Goal: Task Accomplishment & Management: Complete application form

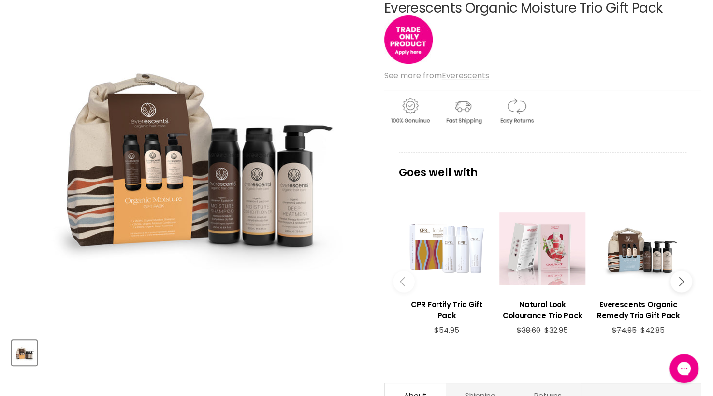
scroll to position [145, 0]
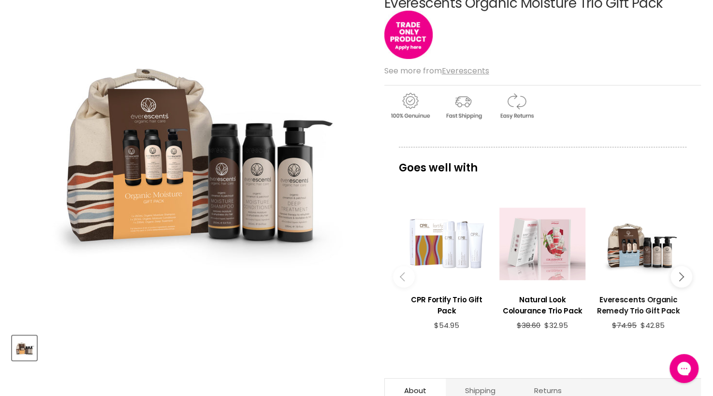
click at [625, 299] on h3 "Everescents Organic Remedy Trio Gift Pack" at bounding box center [638, 305] width 86 height 22
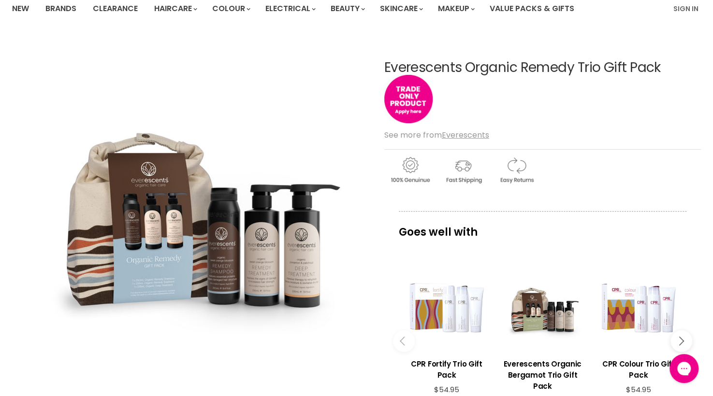
scroll to position [81, 0]
click at [410, 106] on img "Main content" at bounding box center [408, 98] width 48 height 48
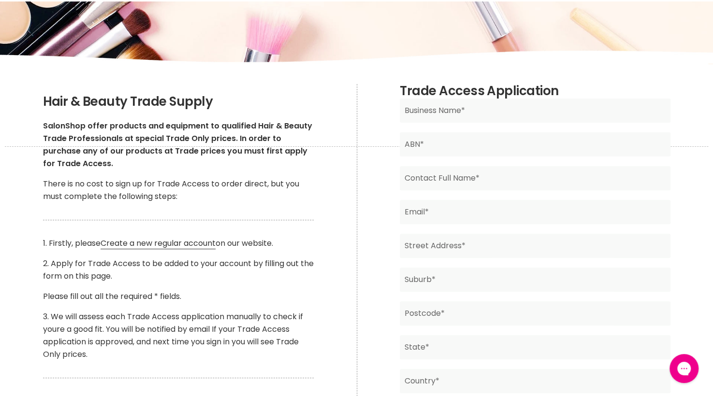
scroll to position [97, 0]
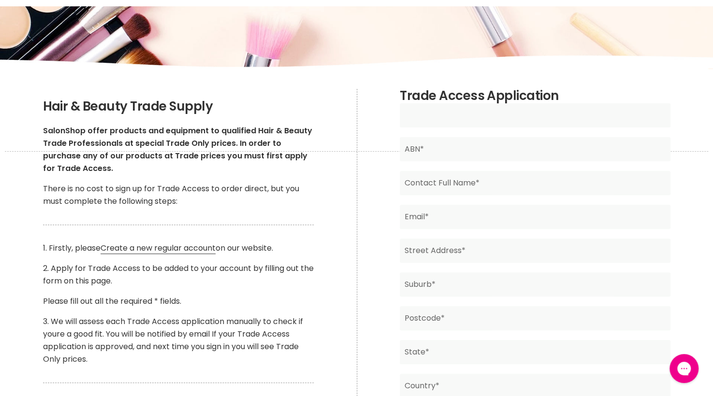
click at [481, 115] on input "Main content" at bounding box center [535, 115] width 271 height 24
type input "b"
type input "Boomerang Life Therapies"
click at [497, 155] on input "Main content" at bounding box center [535, 149] width 271 height 24
type input "55696512684"
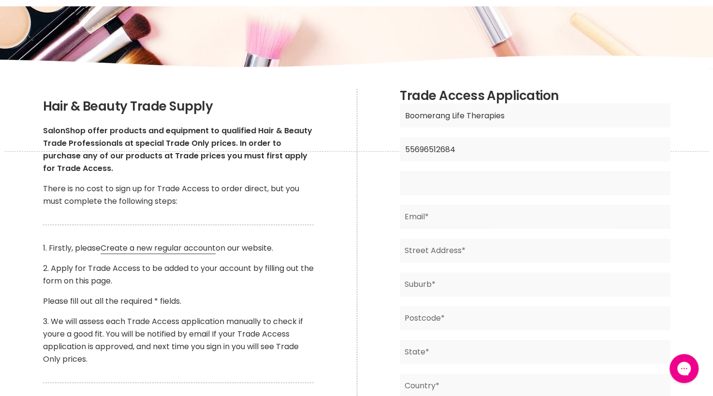
click at [510, 180] on input "Main content" at bounding box center [535, 183] width 271 height 24
type input "Melyse Foster"
click at [430, 220] on input "Main content" at bounding box center [535, 217] width 271 height 24
type input "boomeranglifetherapies@outlook.com"
type input "2065 The Lakes Way"
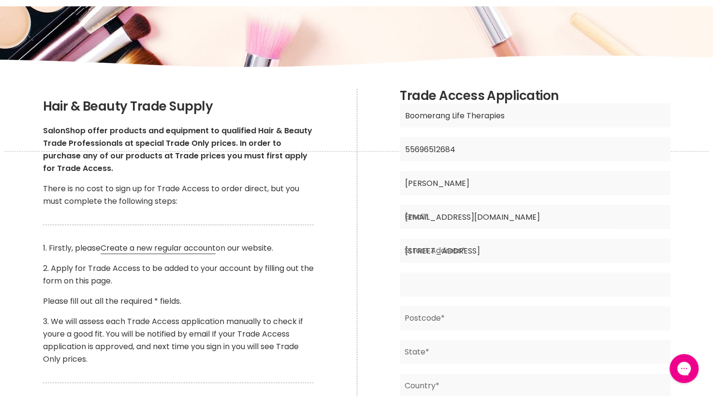
type input "Bungwahl"
type input "2423"
type input "New South Wales"
type input "Australia"
type input "0402282682"
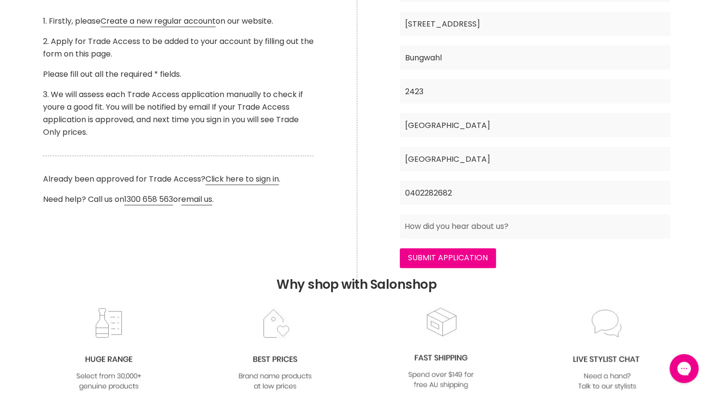
scroll to position [326, 0]
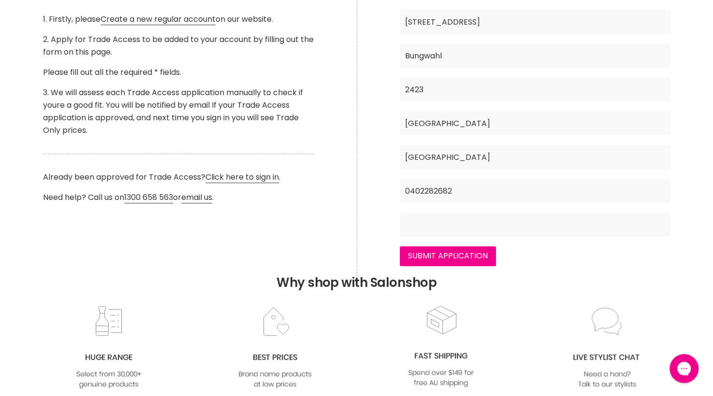
click at [523, 223] on input "Main content" at bounding box center [535, 225] width 271 height 24
type input "a friend"
click at [467, 254] on input "Submit Application" at bounding box center [448, 256] width 96 height 19
